Goal: Task Accomplishment & Management: Use online tool/utility

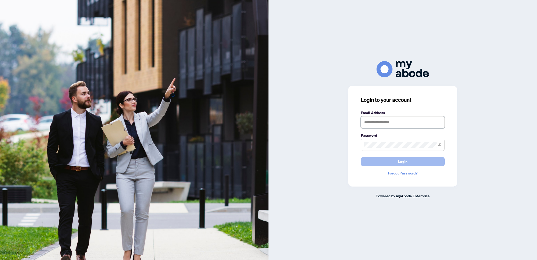
type input "**********"
click at [369, 158] on button "Login" at bounding box center [403, 161] width 84 height 9
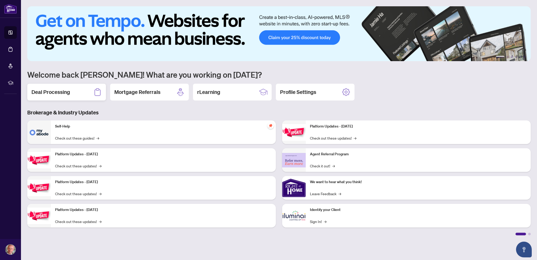
click at [50, 86] on div "Deal Processing" at bounding box center [66, 92] width 79 height 17
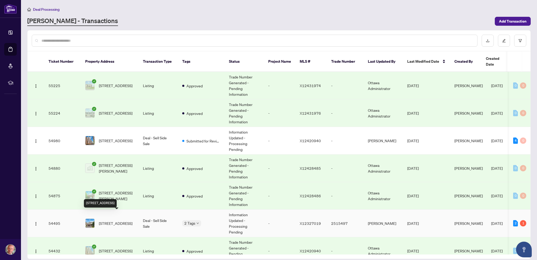
click at [109, 220] on span "220 Celtic Ridge Cres, Ottawa, Ontario K2W 0C1, Canada" at bounding box center [116, 223] width 34 height 6
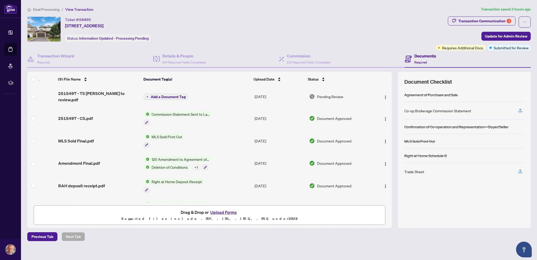
scroll to position [26, 0]
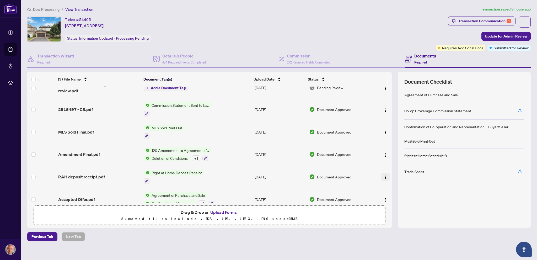
click at [383, 175] on img "button" at bounding box center [385, 177] width 4 height 4
click at [390, 199] on span "Download" at bounding box center [409, 198] width 50 height 6
drag, startPoint x: 65, startPoint y: 25, endPoint x: 96, endPoint y: 26, distance: 30.7
click at [96, 26] on span "220 Celtic Ridge Cres, Ottawa, Ontario K2W 0C1, Canada" at bounding box center [84, 26] width 39 height 6
copy span "220 Celtic Ridge"
